Goal: Task Accomplishment & Management: Use online tool/utility

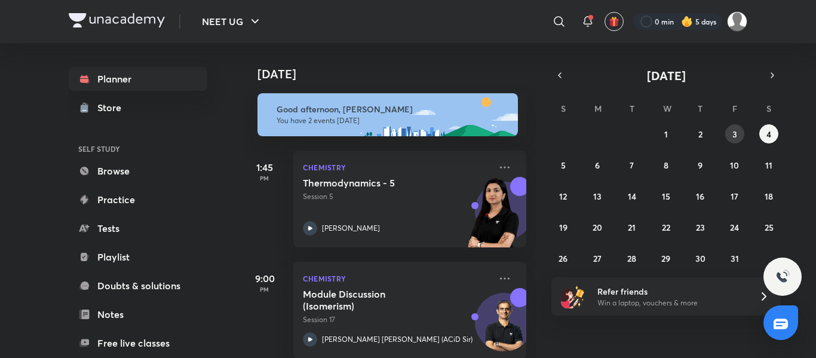
click at [738, 131] on button "3" at bounding box center [734, 133] width 19 height 19
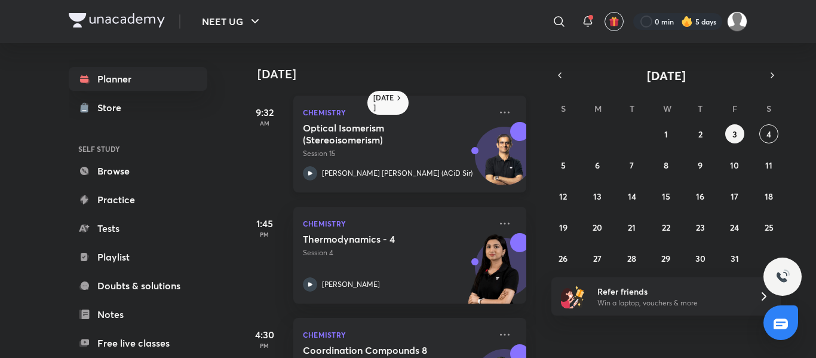
scroll to position [75, 0]
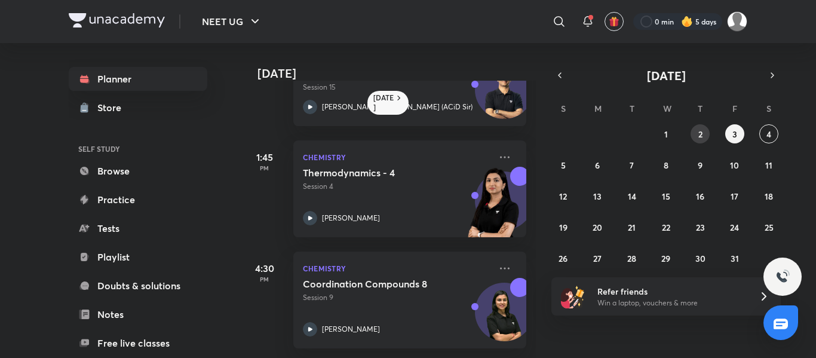
click at [698, 136] on abbr "2" at bounding box center [700, 133] width 4 height 11
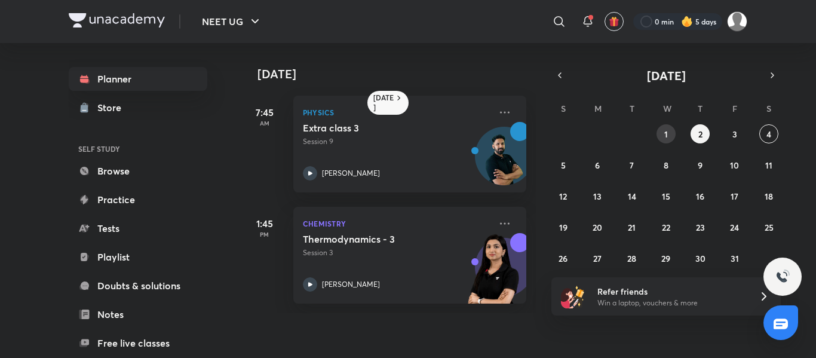
click at [670, 133] on button "1" at bounding box center [665, 133] width 19 height 19
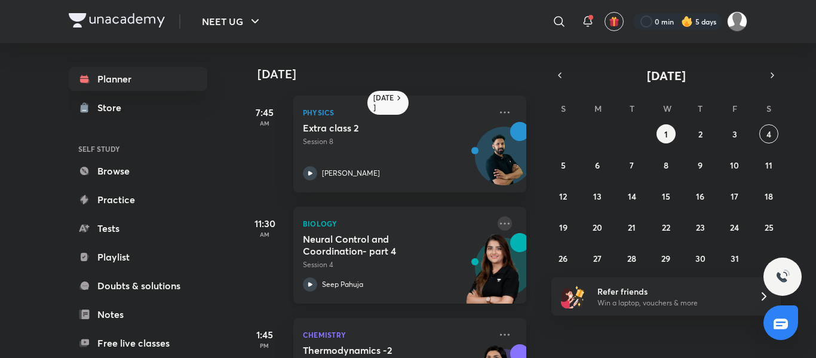
click at [498, 220] on icon at bounding box center [505, 223] width 14 height 14
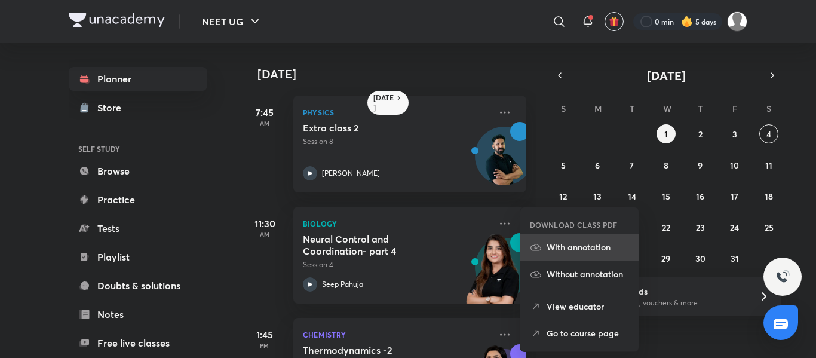
click at [584, 247] on p "With annotation" at bounding box center [588, 247] width 82 height 13
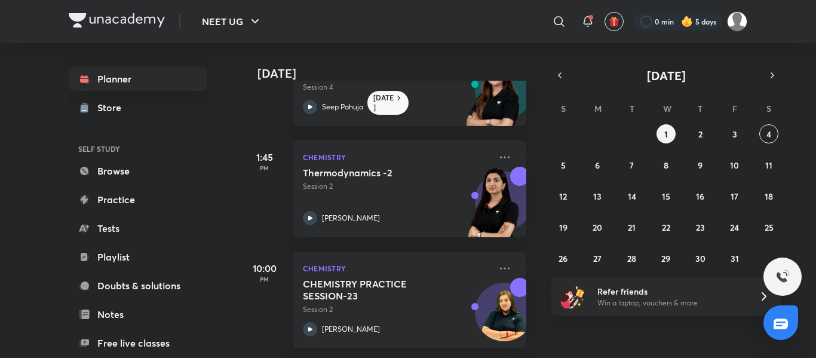
scroll to position [186, 0]
click at [557, 76] on icon "button" at bounding box center [560, 75] width 10 height 11
click at [769, 75] on icon "button" at bounding box center [773, 75] width 10 height 11
click at [764, 134] on button "4" at bounding box center [768, 133] width 19 height 19
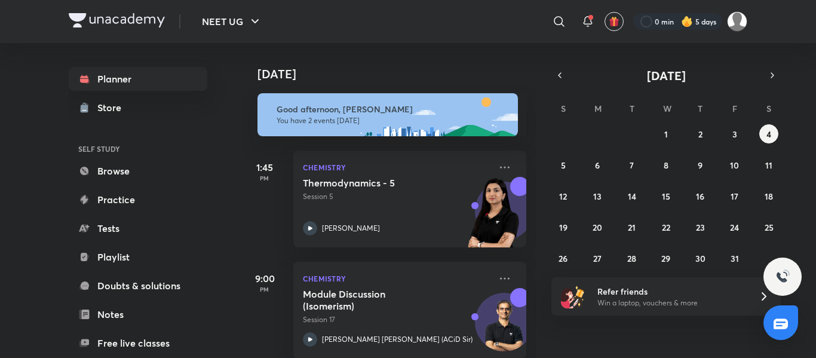
scroll to position [19, 0]
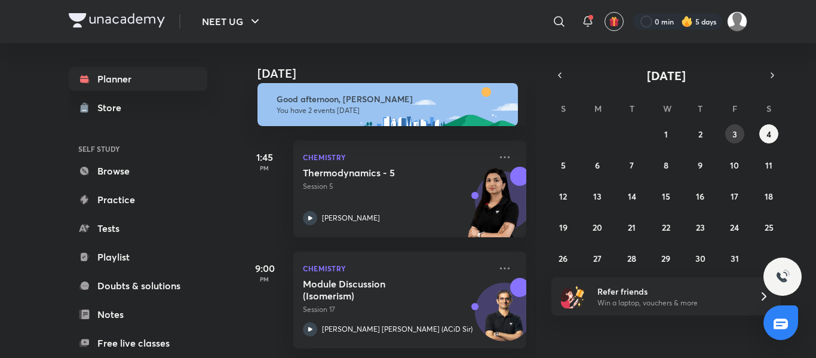
click at [732, 134] on abbr "3" at bounding box center [734, 133] width 5 height 11
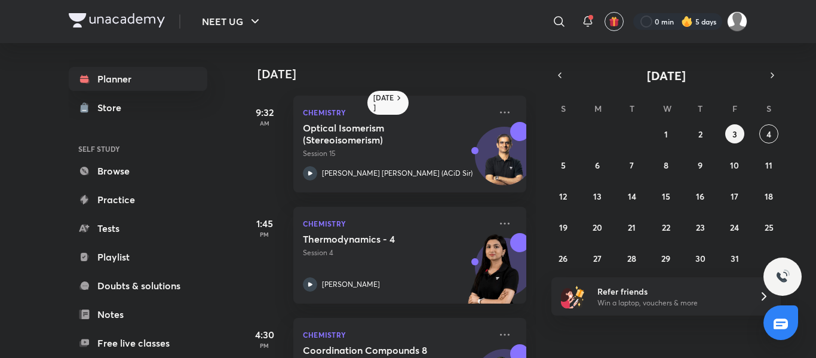
scroll to position [75, 0]
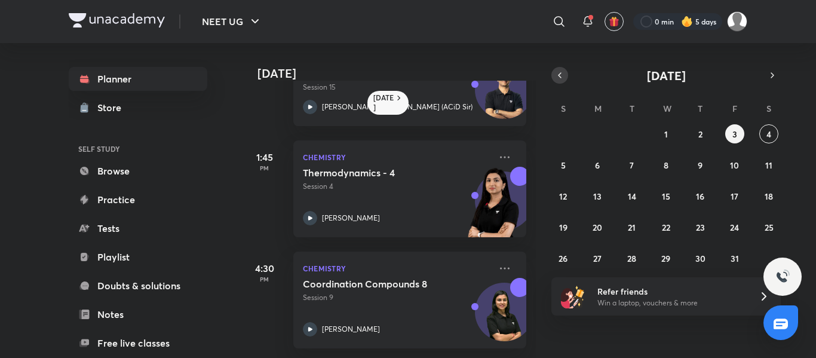
click at [556, 74] on icon "button" at bounding box center [560, 75] width 10 height 11
click at [635, 195] on abbr "16" at bounding box center [632, 196] width 8 height 11
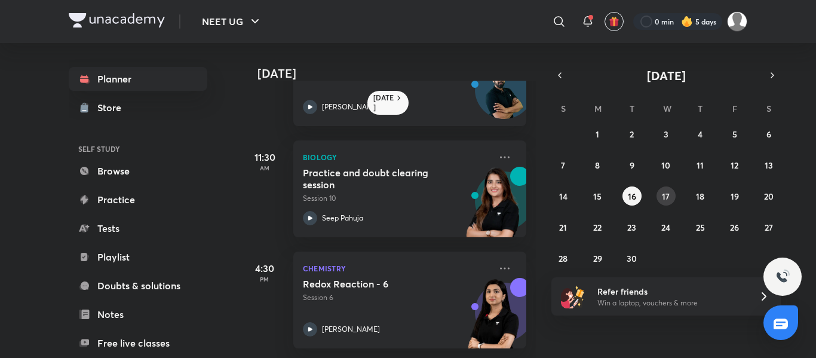
click at [666, 197] on abbr "17" at bounding box center [666, 196] width 8 height 11
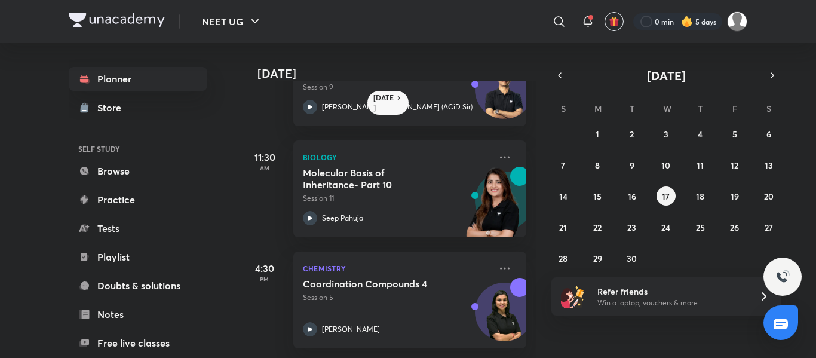
scroll to position [186, 0]
click at [699, 191] on abbr "18" at bounding box center [700, 196] width 8 height 11
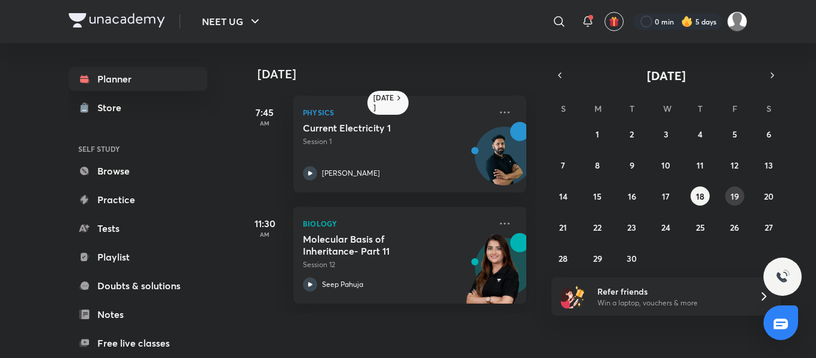
click at [735, 195] on abbr "19" at bounding box center [735, 196] width 8 height 11
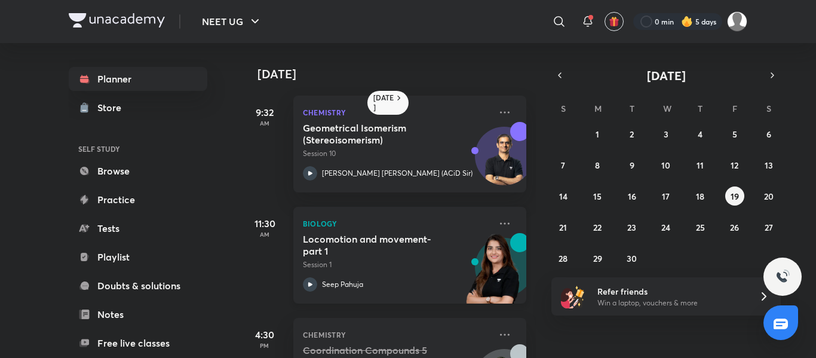
scroll to position [75, 0]
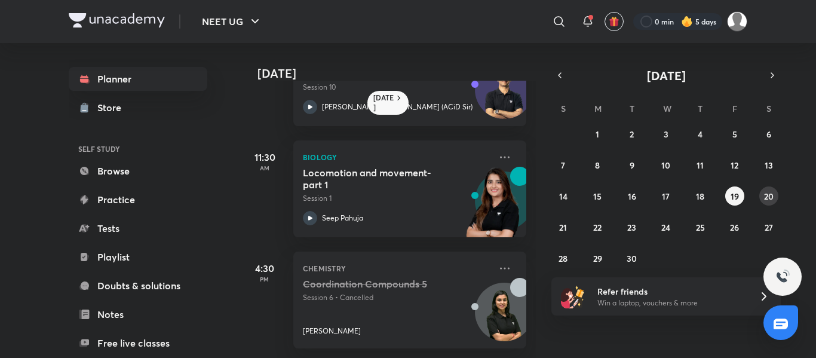
click at [771, 194] on abbr "20" at bounding box center [769, 196] width 10 height 11
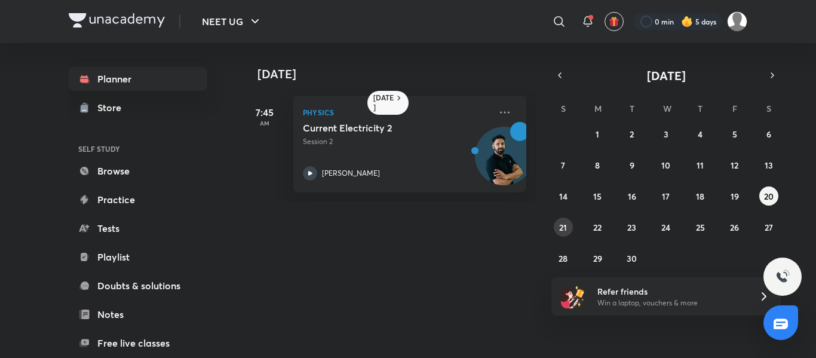
click at [566, 222] on abbr "21" at bounding box center [563, 227] width 8 height 11
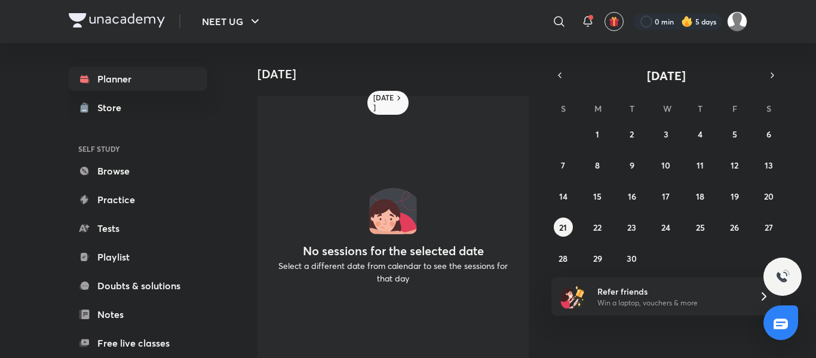
click at [600, 213] on div "31 1 2 3 4 5 6 7 8 9 10 11 12 13 14 15 16 17 18 19 20 21 22 23 24 25 26 27 28 2…" at bounding box center [665, 195] width 229 height 143
click at [600, 225] on abbr "22" at bounding box center [597, 227] width 8 height 11
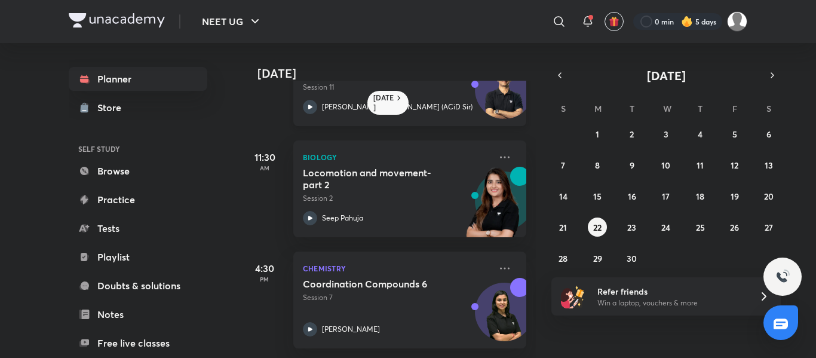
scroll to position [186, 0]
click at [627, 222] on abbr "23" at bounding box center [631, 227] width 9 height 11
click at [624, 226] on button "23" at bounding box center [631, 226] width 19 height 19
click at [631, 222] on abbr "23" at bounding box center [631, 227] width 9 height 11
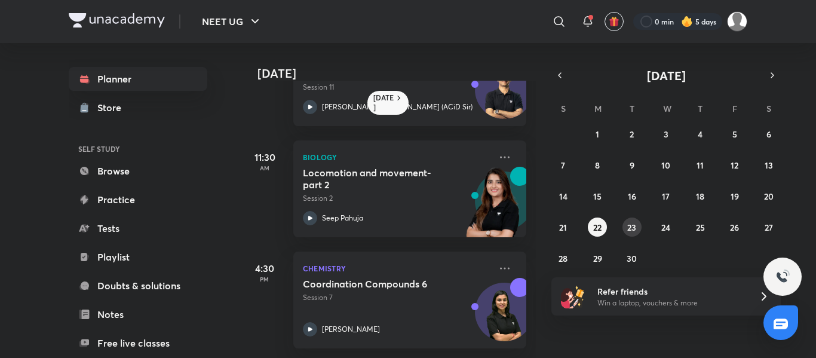
click at [627, 225] on abbr "23" at bounding box center [631, 227] width 9 height 11
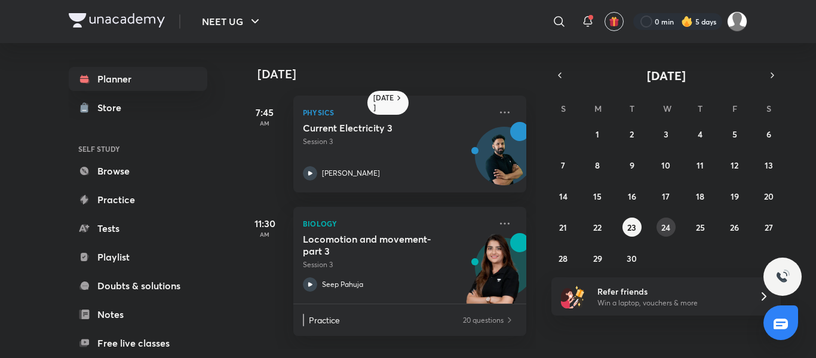
click at [666, 222] on abbr "24" at bounding box center [665, 227] width 9 height 11
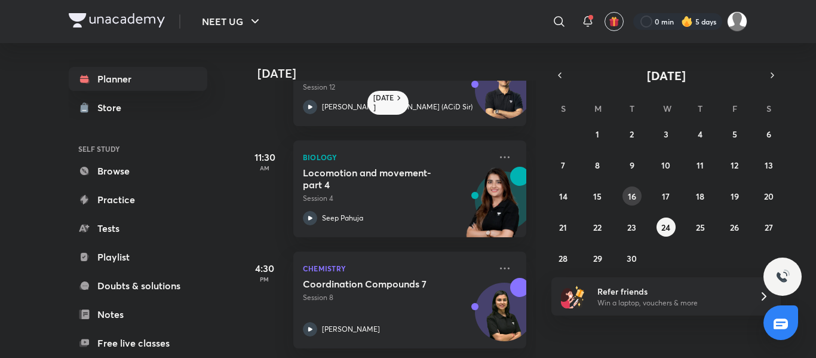
click at [628, 196] on abbr "16" at bounding box center [632, 196] width 8 height 11
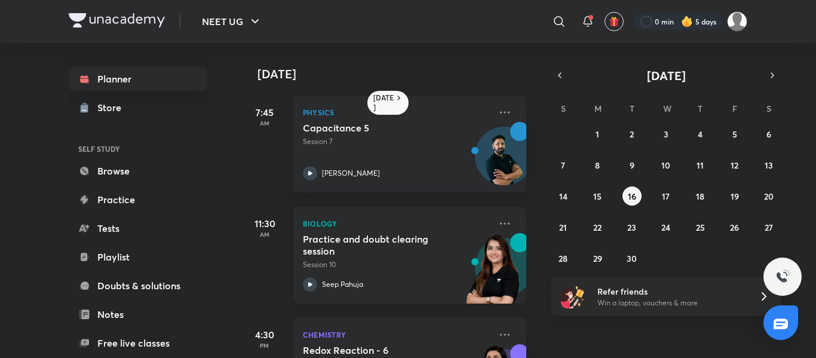
scroll to position [75, 0]
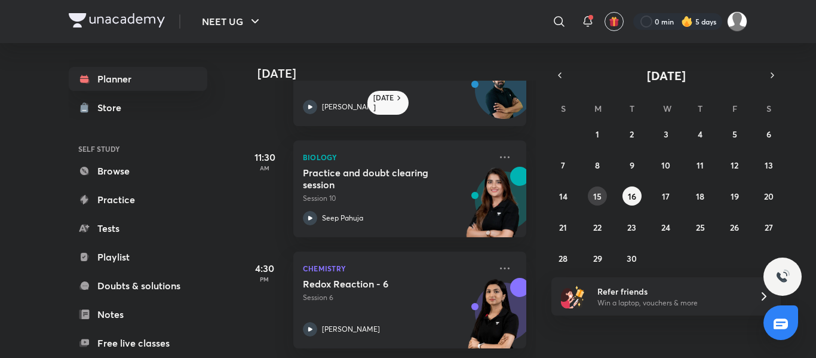
click at [591, 198] on button "15" at bounding box center [597, 195] width 19 height 19
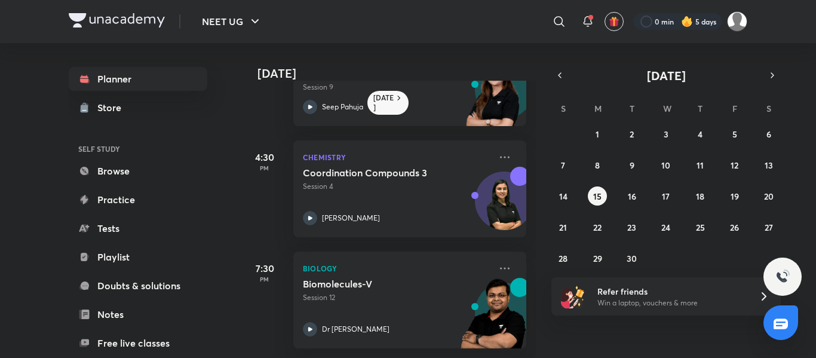
scroll to position [297, 0]
click at [771, 164] on abbr "13" at bounding box center [769, 164] width 8 height 11
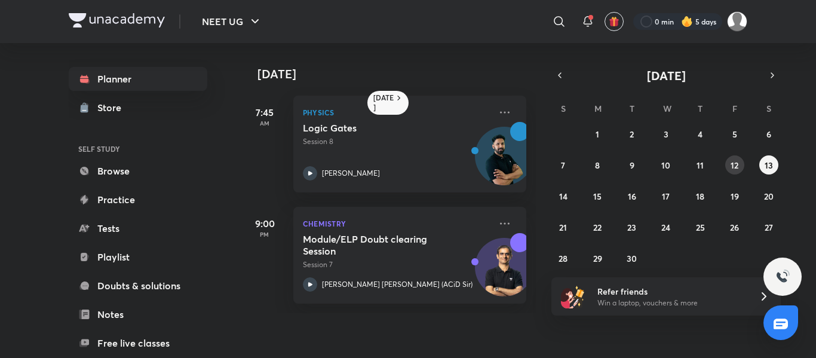
click at [739, 166] on button "12" at bounding box center [734, 164] width 19 height 19
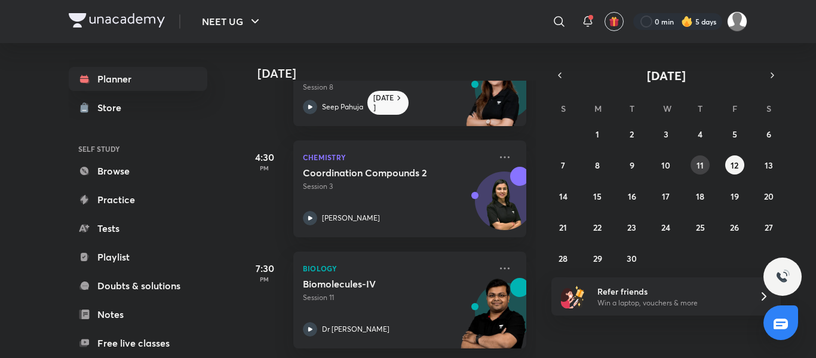
click at [699, 167] on abbr "11" at bounding box center [699, 164] width 7 height 11
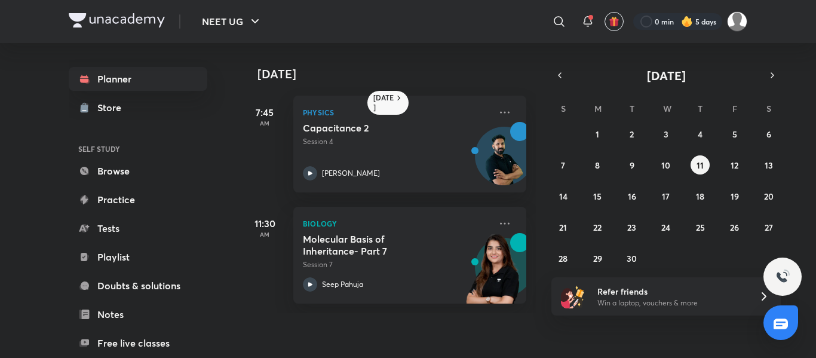
click at [653, 161] on div "31 1 2 3 4 5 6 7 8 9 10 11 12 13 14 15 16 17 18 19 20 21 22 23 24 25 26 27 28 2…" at bounding box center [665, 195] width 229 height 143
click at [663, 164] on abbr "10" at bounding box center [665, 164] width 9 height 11
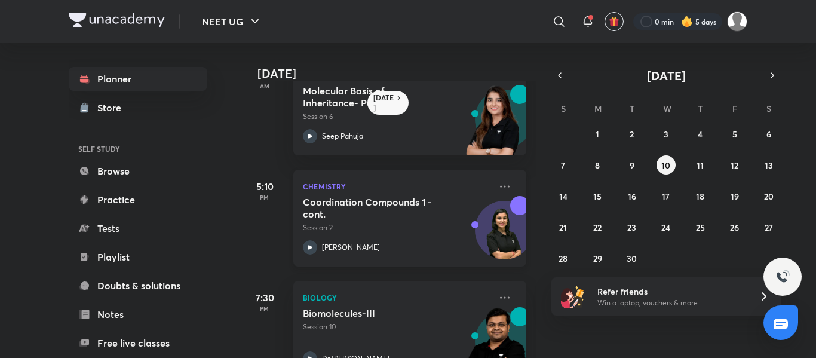
scroll to position [260, 0]
click at [766, 75] on button "button" at bounding box center [772, 75] width 17 height 17
click at [775, 129] on button "4" at bounding box center [768, 133] width 19 height 19
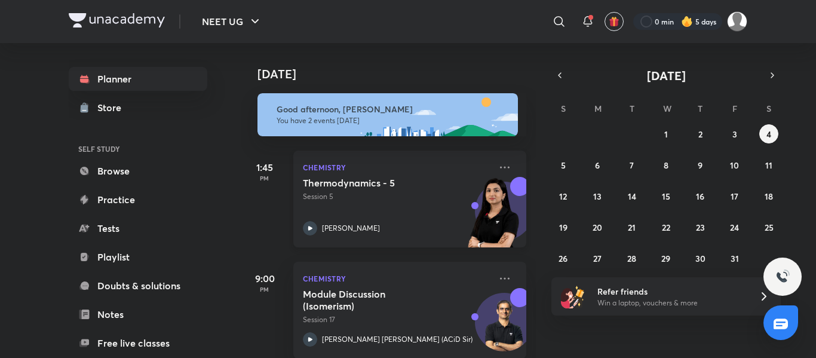
scroll to position [19, 0]
